Goal: Find specific page/section: Find specific page/section

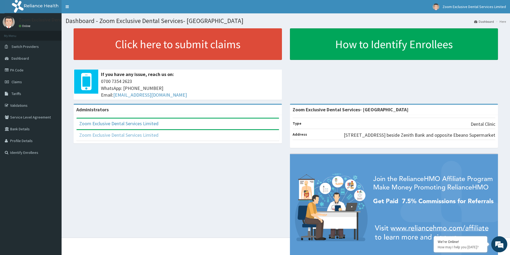
click at [116, 137] on link "Zoom Exclusive Dental Services Limited" at bounding box center [118, 135] width 79 height 6
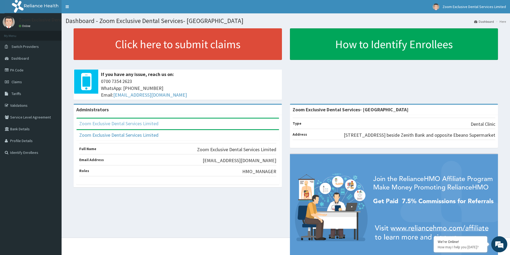
click at [117, 125] on link "Zoom Exclusive Dental Services Limited" at bounding box center [118, 124] width 79 height 6
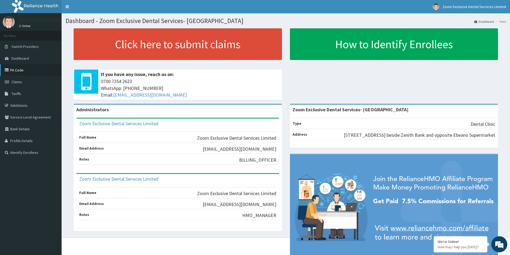
click at [19, 72] on link "PA Code" at bounding box center [31, 70] width 62 height 12
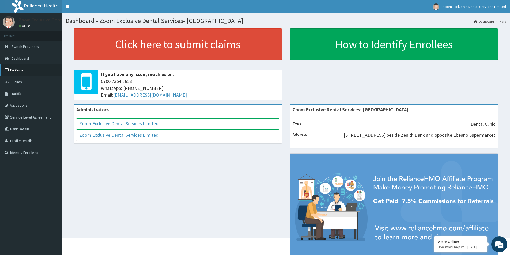
click at [16, 70] on link "PA Code" at bounding box center [31, 70] width 62 height 12
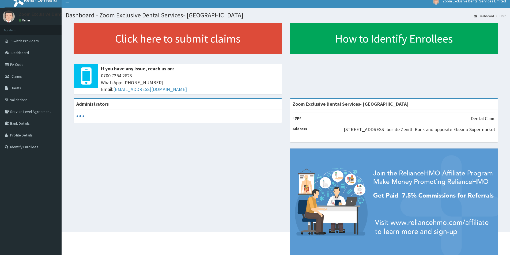
scroll to position [31, 0]
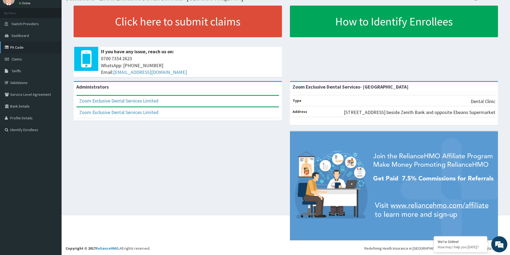
click at [15, 42] on link "PA Code" at bounding box center [31, 48] width 62 height 12
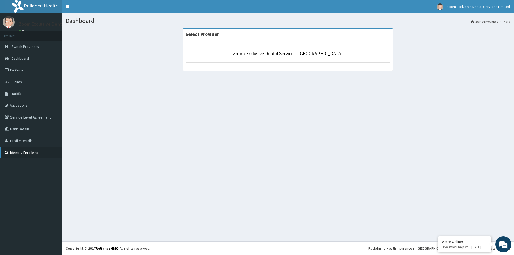
click at [26, 154] on link "Identify Enrollees" at bounding box center [31, 153] width 62 height 12
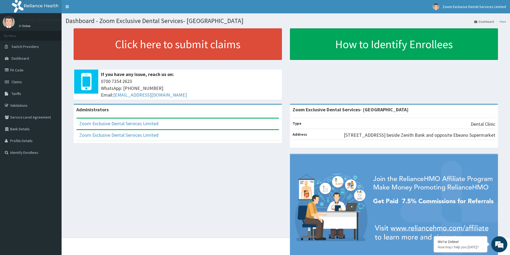
click at [501, 22] on li "Here" at bounding box center [501, 21] width 12 height 5
click at [487, 21] on link "Dashboard" at bounding box center [484, 21] width 20 height 5
click at [14, 59] on span "Dashboard" at bounding box center [20, 58] width 17 height 5
click at [29, 46] on span "Switch Providers" at bounding box center [25, 46] width 27 height 5
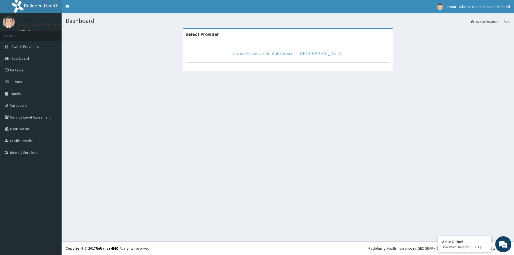
click at [275, 52] on link "Zoom Exclusive Dental Services- [GEOGRAPHIC_DATA]" at bounding box center [288, 53] width 110 height 6
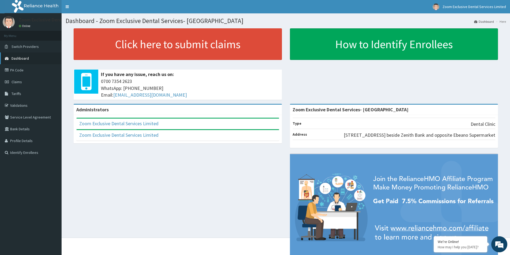
click at [16, 60] on span "Dashboard" at bounding box center [20, 58] width 17 height 5
click at [21, 68] on link "PA Code" at bounding box center [31, 70] width 62 height 12
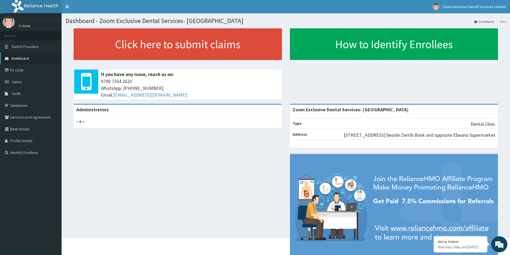
click at [18, 59] on span "Dashboard" at bounding box center [20, 58] width 17 height 5
click at [18, 70] on link "PA Code" at bounding box center [31, 70] width 62 height 12
click at [21, 57] on span "Dashboard" at bounding box center [20, 58] width 17 height 5
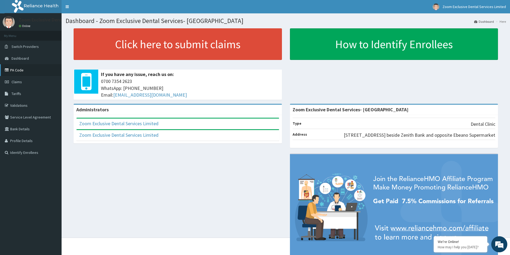
click at [17, 74] on link "PA Code" at bounding box center [31, 70] width 62 height 12
